Goal: Task Accomplishment & Management: Complete application form

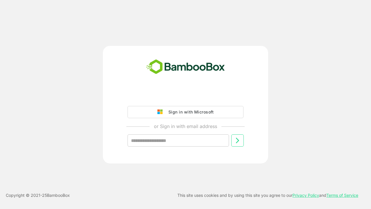
type input "**********"
click at [237, 140] on icon at bounding box center [237, 140] width 7 height 7
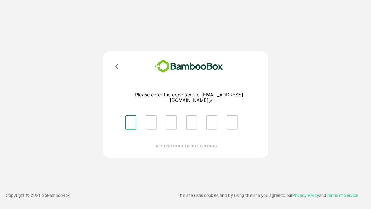
type input "*"
